Goal: Task Accomplishment & Management: Complete application form

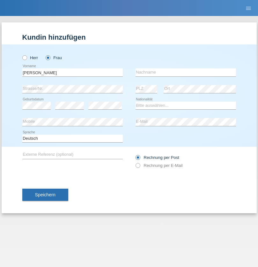
type input "[PERSON_NAME]"
click at [186, 72] on input "text" at bounding box center [186, 72] width 101 height 8
type input "Gavi"
select select "CH"
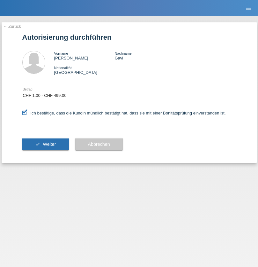
select select "1"
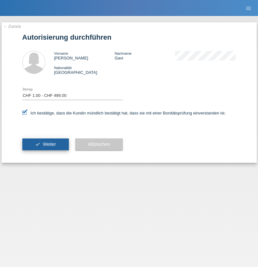
click at [45, 144] on span "Weiter" at bounding box center [49, 143] width 13 height 5
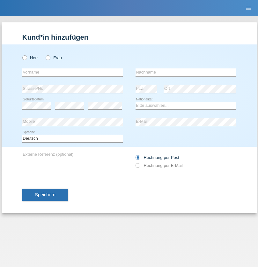
radio input "true"
click at [72, 72] on input "text" at bounding box center [72, 72] width 101 height 8
type input "Mohamed"
click at [186, 72] on input "text" at bounding box center [186, 72] width 101 height 8
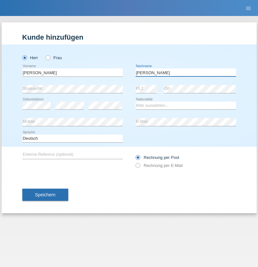
type input "Mohamed"
select select "SY"
select select "C"
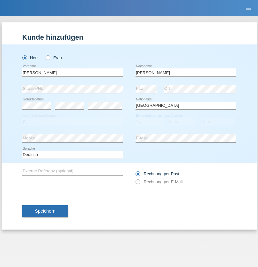
select select "21"
select select "12"
select select "2013"
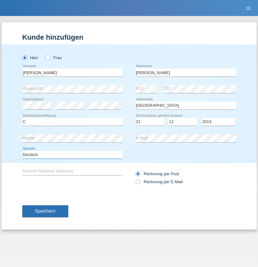
select select "en"
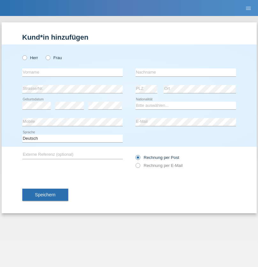
radio input "true"
click at [72, 72] on input "text" at bounding box center [72, 72] width 101 height 8
type input "David"
click at [186, 72] on input "text" at bounding box center [186, 72] width 101 height 8
type input "Senn"
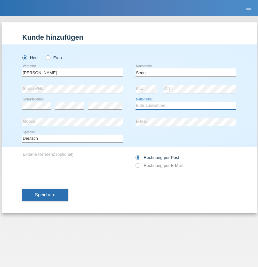
select select "CH"
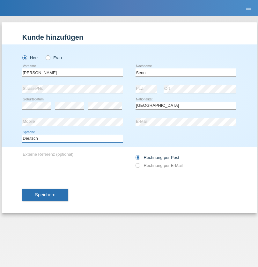
select select "en"
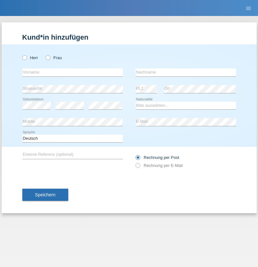
radio input "true"
click at [72, 72] on input "text" at bounding box center [72, 72] width 101 height 8
type input "Andy"
click at [186, 72] on input "text" at bounding box center [186, 72] width 101 height 8
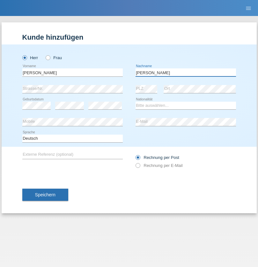
type input "Priestley"
select select "CH"
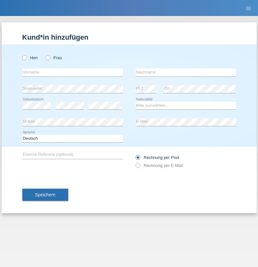
radio input "true"
click at [72, 72] on input "text" at bounding box center [72, 72] width 101 height 8
type input "firat"
click at [186, 72] on input "text" at bounding box center [186, 72] width 101 height 8
type input "kara"
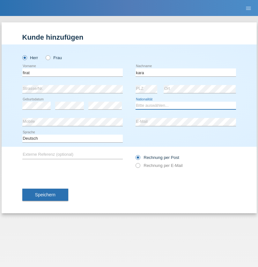
select select "CH"
radio input "true"
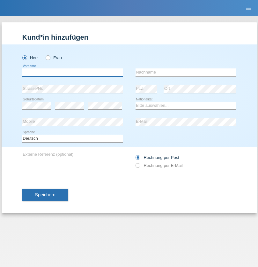
click at [72, 72] on input "text" at bounding box center [72, 72] width 101 height 8
type input "[PERSON_NAME]"
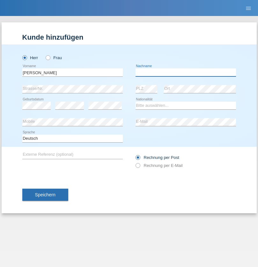
click at [186, 72] on input "text" at bounding box center [186, 72] width 101 height 8
type input "[PERSON_NAME]"
select select "IT"
select select "C"
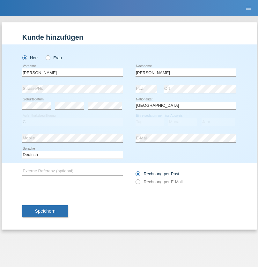
select select "09"
select select "08"
select select "2006"
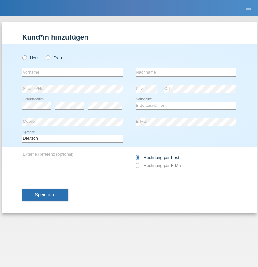
radio input "true"
click at [72, 72] on input "text" at bounding box center [72, 72] width 101 height 8
type input "[PERSON_NAME]"
click at [186, 72] on input "text" at bounding box center [186, 72] width 101 height 8
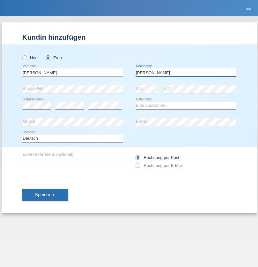
type input "[PERSON_NAME]"
select select "UA"
select select "C"
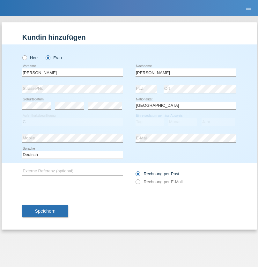
select select "23"
select select "10"
select select "2021"
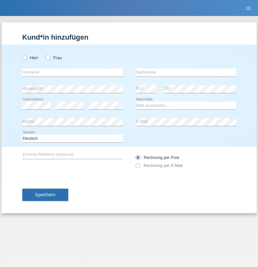
radio input "true"
click at [72, 72] on input "text" at bounding box center [72, 72] width 101 height 8
type input "Nuria"
click at [186, 72] on input "text" at bounding box center [186, 72] width 101 height 8
type input "D'Antino"
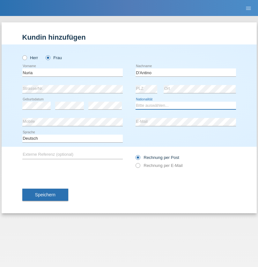
select select "CH"
